Goal: Obtain resource: Obtain resource

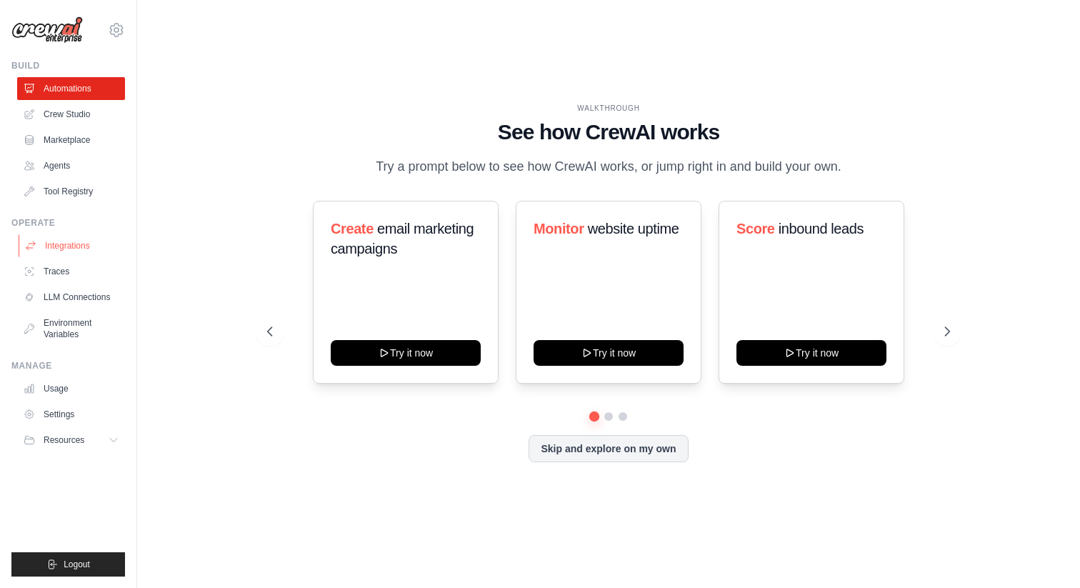
click at [74, 249] on link "Integrations" at bounding box center [73, 245] width 108 height 23
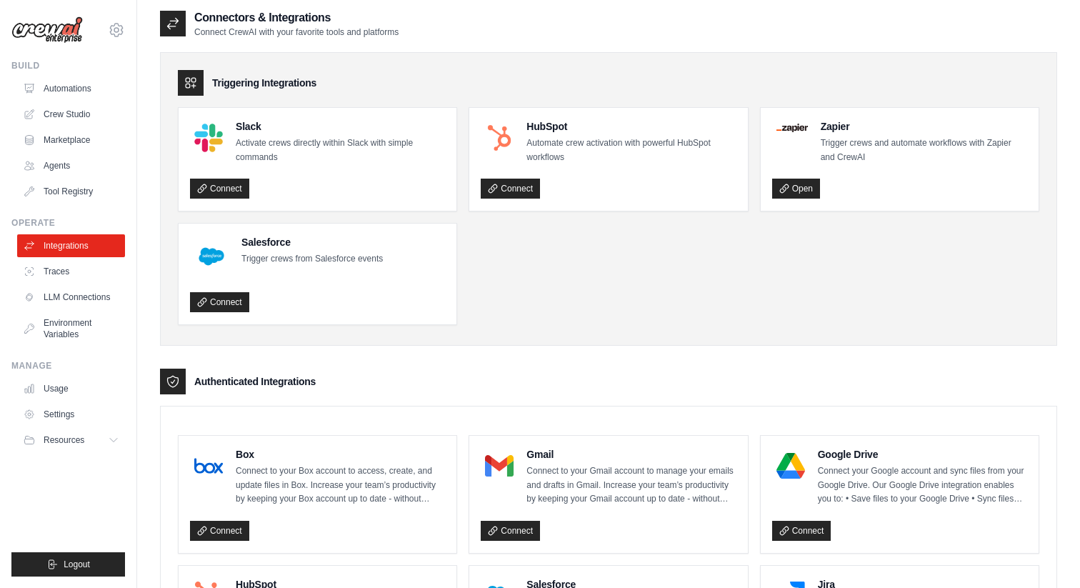
scroll to position [923, 0]
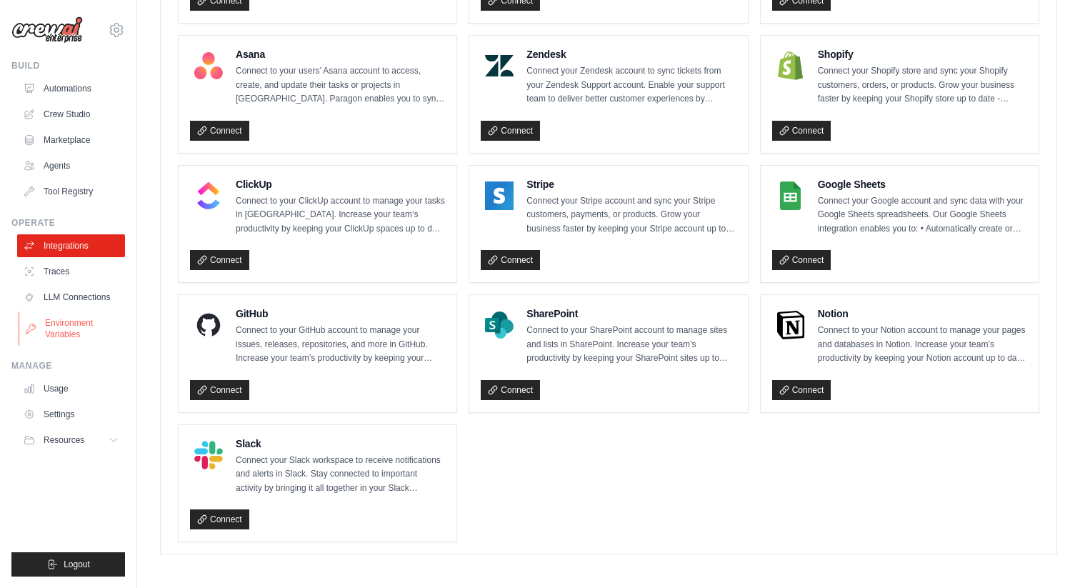
click at [86, 322] on link "Environment Variables" at bounding box center [73, 328] width 108 height 34
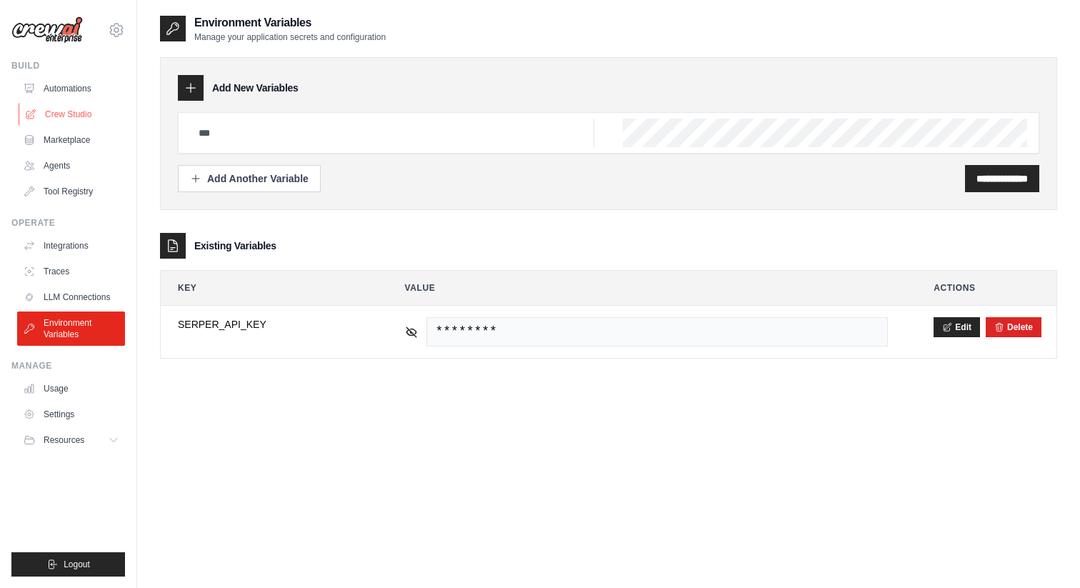
click at [74, 114] on link "Crew Studio" at bounding box center [73, 114] width 108 height 23
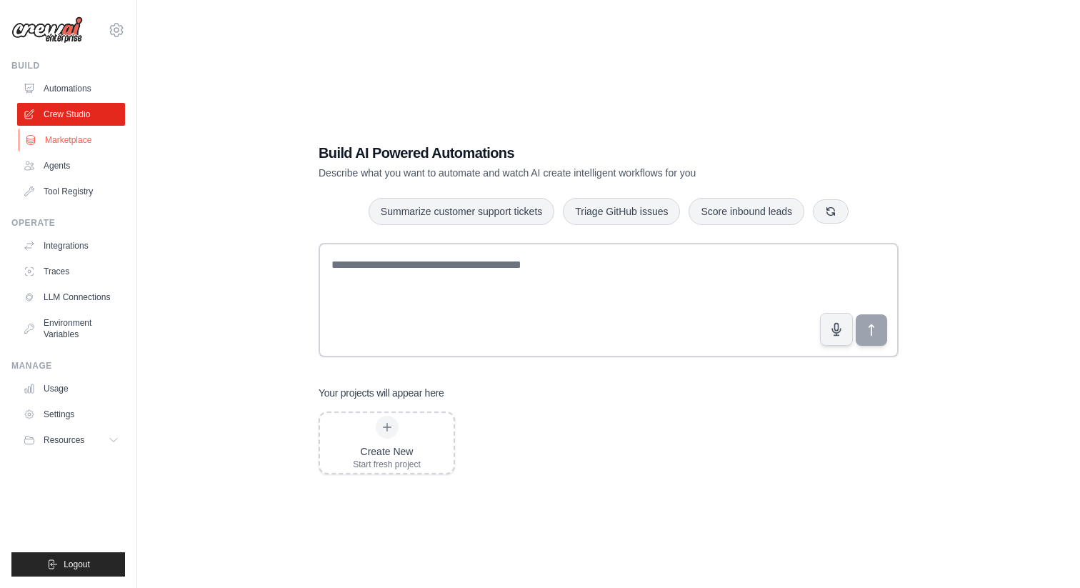
click at [69, 138] on link "Marketplace" at bounding box center [73, 140] width 108 height 23
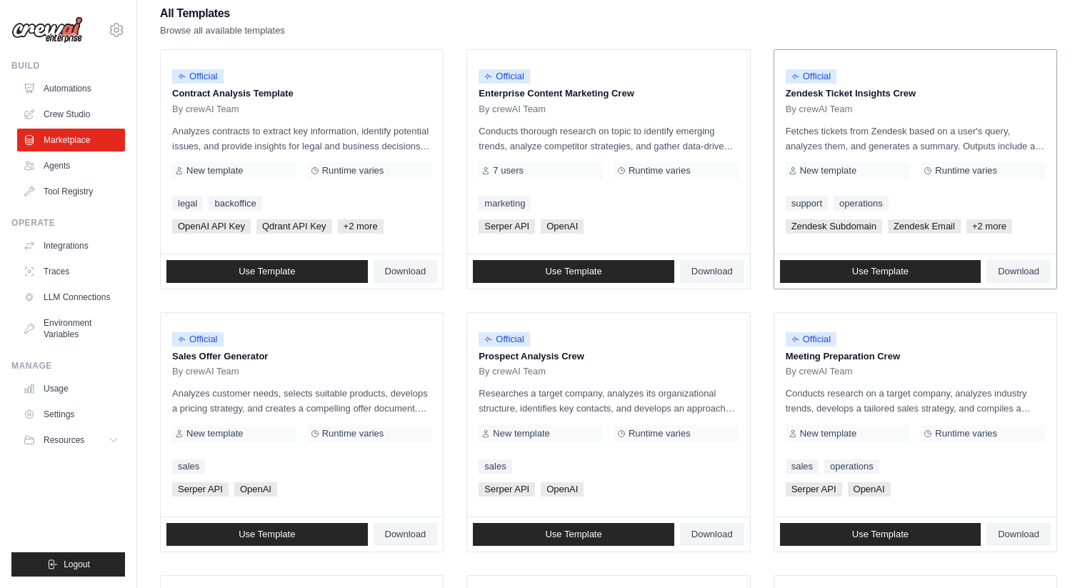
scroll to position [26, 0]
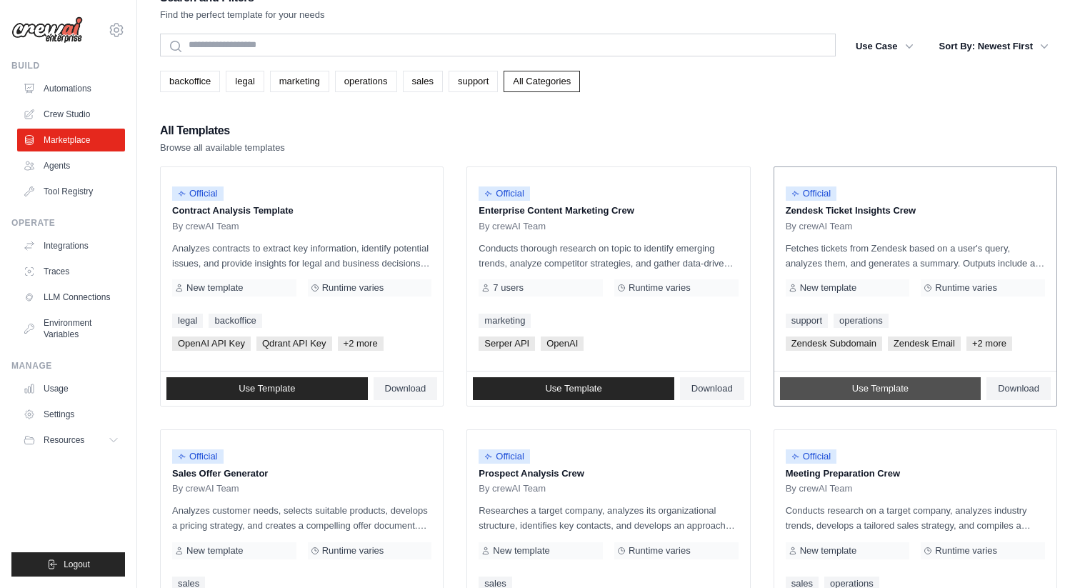
click at [885, 384] on span "Use Template" at bounding box center [880, 388] width 56 height 11
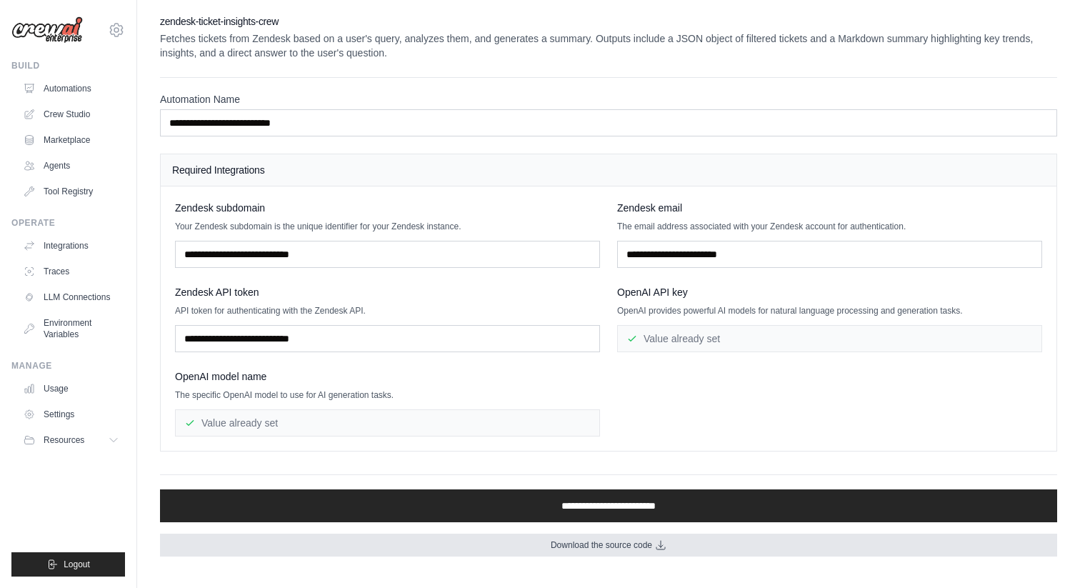
click at [630, 542] on span "Download the source code" at bounding box center [601, 544] width 101 height 11
